Goal: Task Accomplishment & Management: Manage account settings

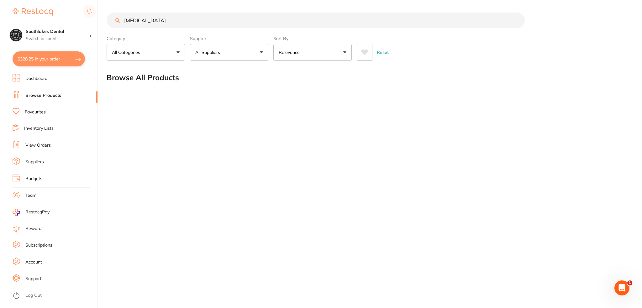
click at [36, 81] on li "Dashboard" at bounding box center [55, 78] width 85 height 9
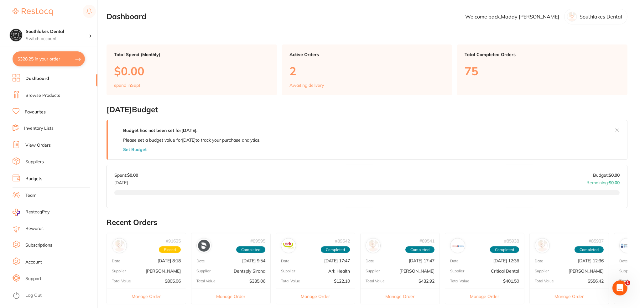
click at [46, 96] on link "Browse Products" at bounding box center [42, 95] width 35 height 6
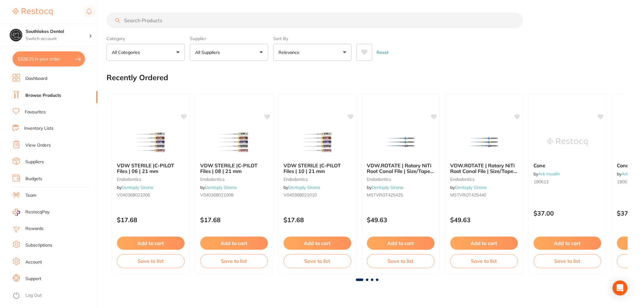
click at [34, 143] on link "View Orders" at bounding box center [37, 145] width 25 height 6
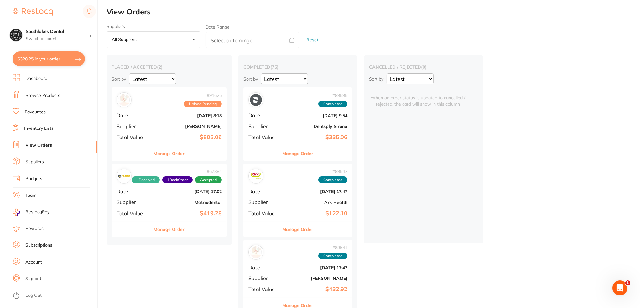
click at [164, 117] on b "[DATE] 8:18" at bounding box center [188, 115] width 67 height 5
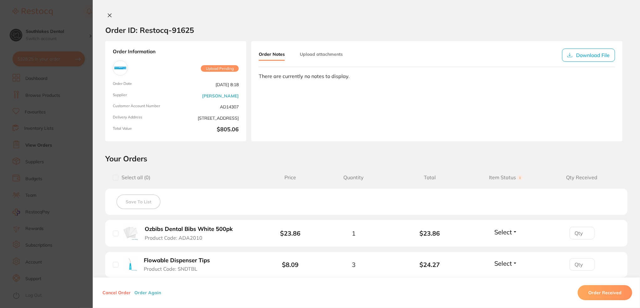
click at [220, 66] on span "Upload Pending" at bounding box center [220, 68] width 38 height 7
click at [326, 51] on button "Upload attachments" at bounding box center [321, 54] width 43 height 11
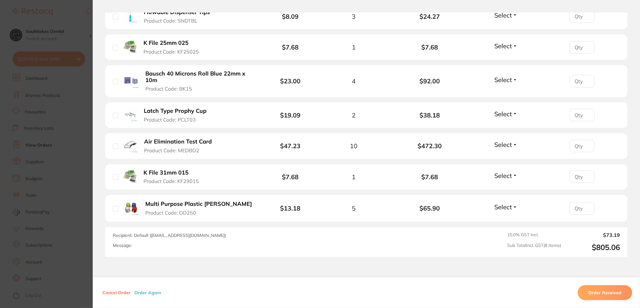
scroll to position [258, 0]
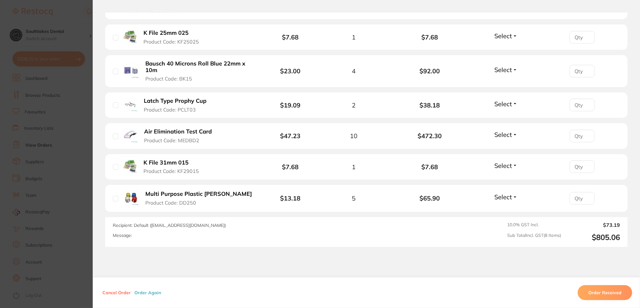
click at [119, 291] on button "Cancel Order" at bounding box center [117, 293] width 32 height 6
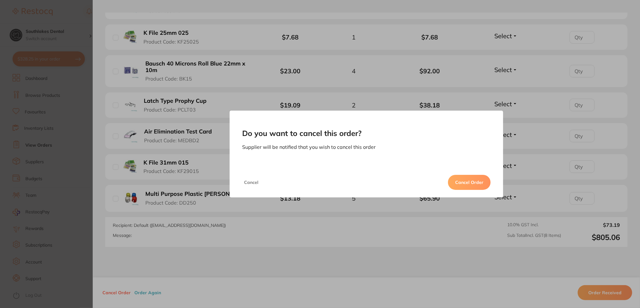
drag, startPoint x: 253, startPoint y: 182, endPoint x: 400, endPoint y: 258, distance: 165.2
click at [376, 270] on div "Do you want to cancel this order? Supplier will be notified that you wish to ca…" at bounding box center [366, 154] width 547 height 308
click at [254, 180] on button "Cancel" at bounding box center [251, 182] width 18 height 15
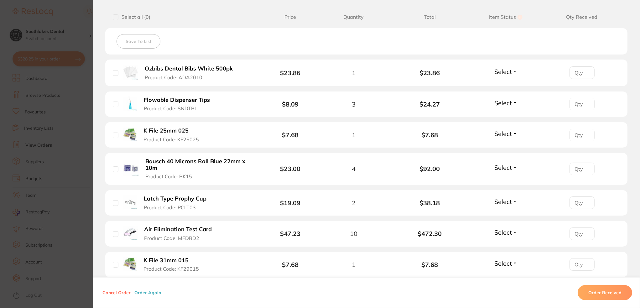
scroll to position [195, 0]
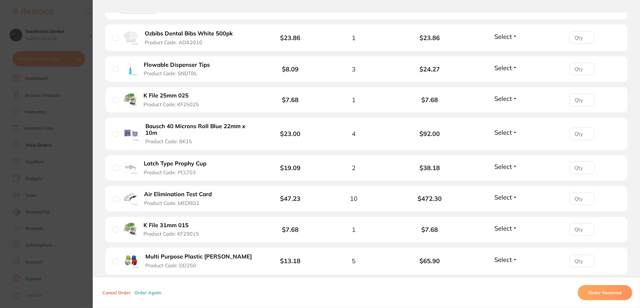
click at [50, 145] on section "Do you want to cancel this order? Supplier will be notified that you wish to ca…" at bounding box center [320, 154] width 640 height 308
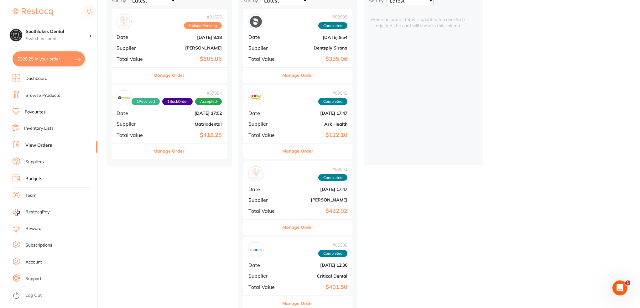
scroll to position [157, 0]
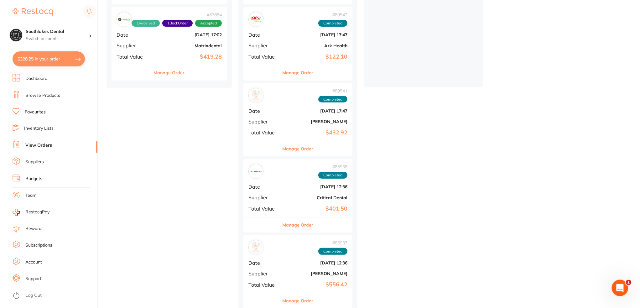
click at [612, 283] on div "Open Intercom Messenger" at bounding box center [619, 287] width 21 height 21
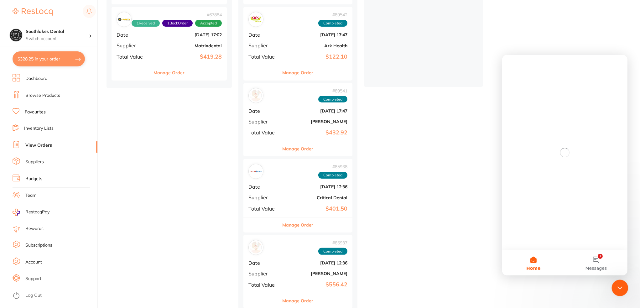
scroll to position [0, 0]
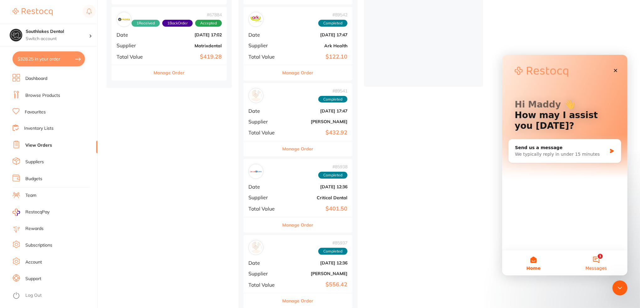
click at [597, 266] on span "Messages" at bounding box center [596, 268] width 22 height 4
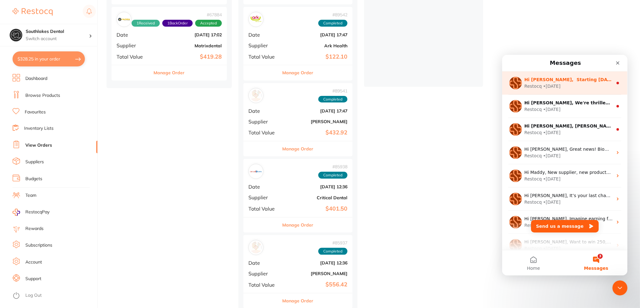
click at [574, 87] on div "Restocq • [DATE]" at bounding box center [568, 86] width 88 height 7
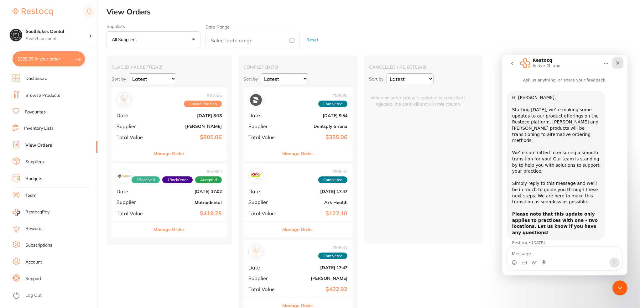
click at [618, 62] on icon "Close" at bounding box center [617, 62] width 5 height 5
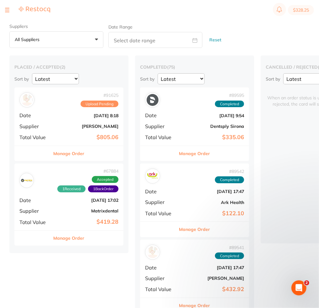
drag, startPoint x: 111, startPoint y: 104, endPoint x: 107, endPoint y: 118, distance: 14.1
click at [111, 104] on span "Upload Pending" at bounding box center [100, 104] width 38 height 7
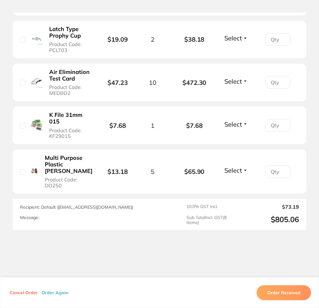
scroll to position [398, 0]
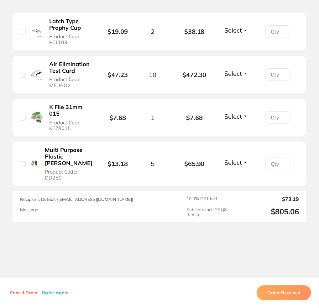
click at [44, 67] on div "Air Elimination Test Card Product Code: MEDBD2" at bounding box center [62, 75] width 84 height 28
click at [16, 291] on button "Cancel Order" at bounding box center [24, 293] width 32 height 6
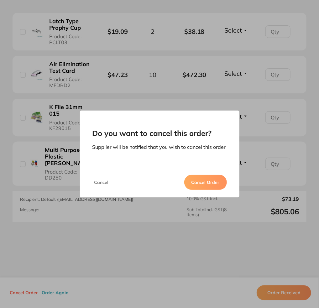
click at [200, 181] on button "Cancel Order" at bounding box center [205, 182] width 43 height 15
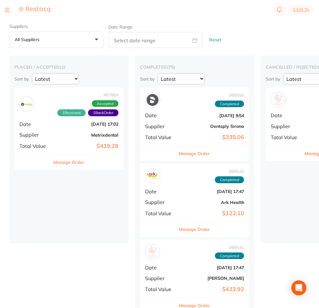
click at [60, 132] on b "Matrixdental" at bounding box center [87, 134] width 63 height 5
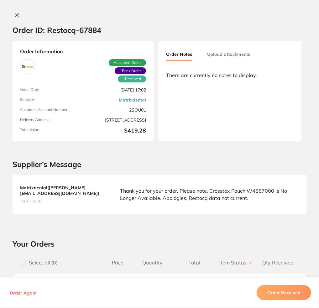
click at [18, 15] on button at bounding box center [17, 16] width 9 height 7
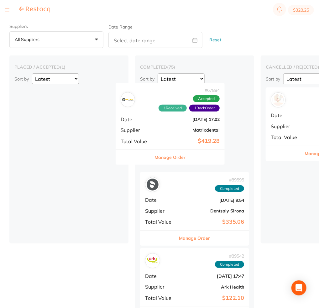
drag, startPoint x: 151, startPoint y: 131, endPoint x: 202, endPoint y: 127, distance: 50.6
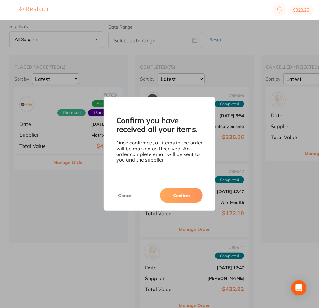
click at [185, 197] on button "Confirm" at bounding box center [181, 195] width 43 height 15
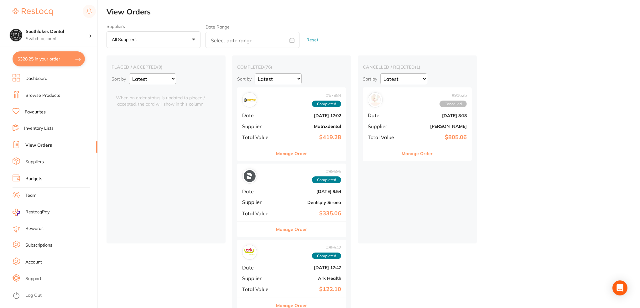
click at [34, 60] on button "$328.25 in your order" at bounding box center [49, 58] width 72 height 15
checkbox input "true"
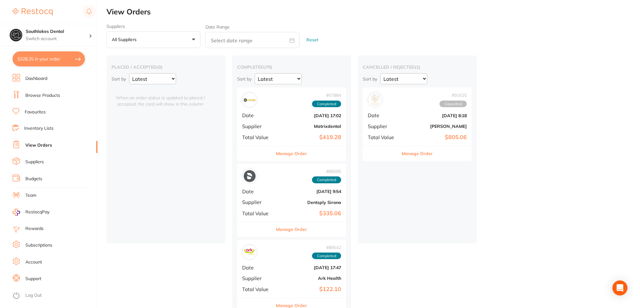
checkbox input "true"
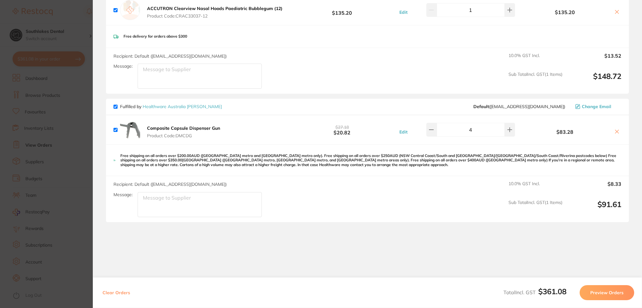
scroll to position [219, 0]
